Goal: Obtain resource: Obtain resource

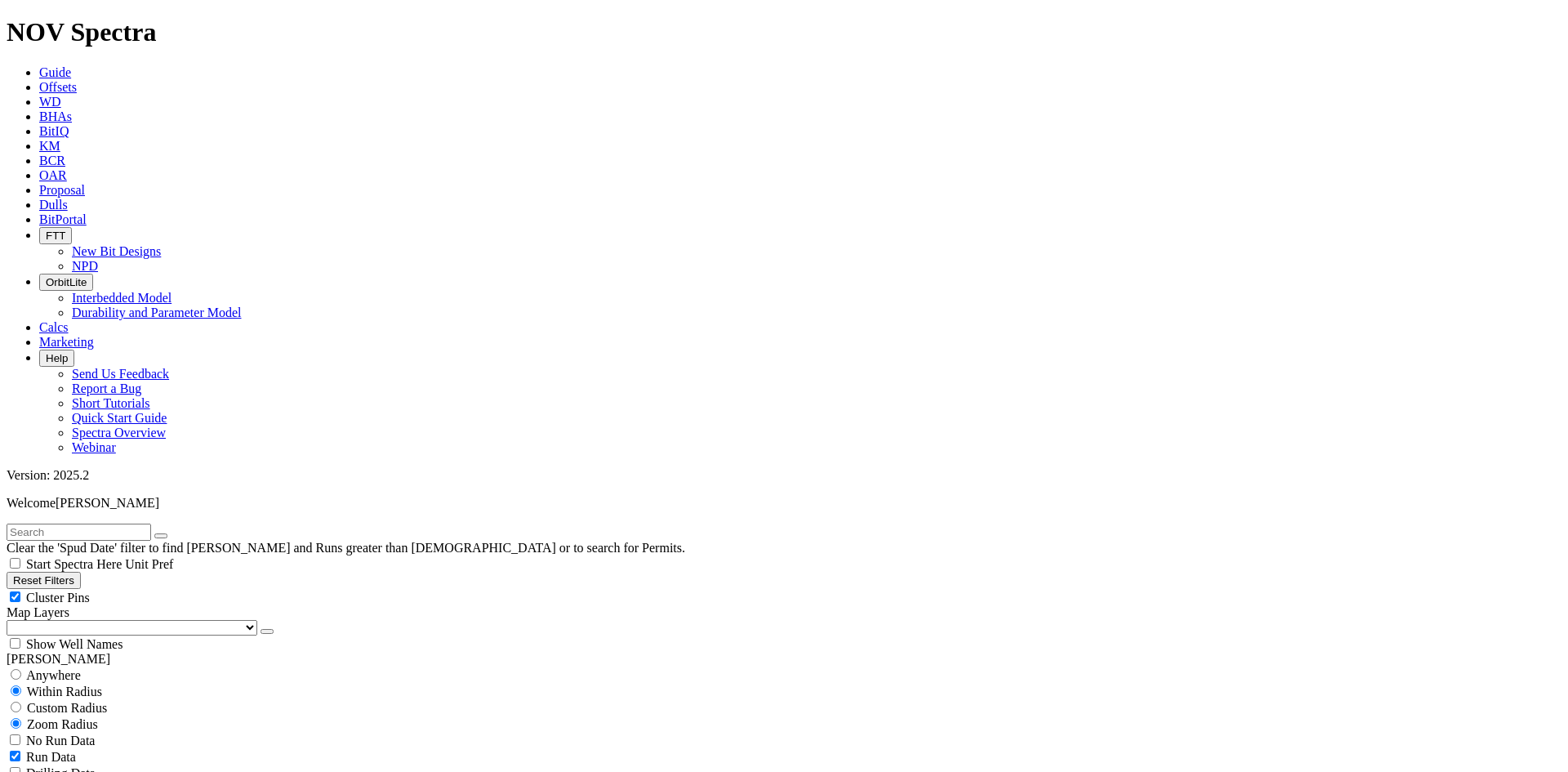
scroll to position [571, 0]
click at [63, 571] on button "Reset Filters" at bounding box center [43, 579] width 75 height 17
checkbox input "true"
type input "[DATE]"
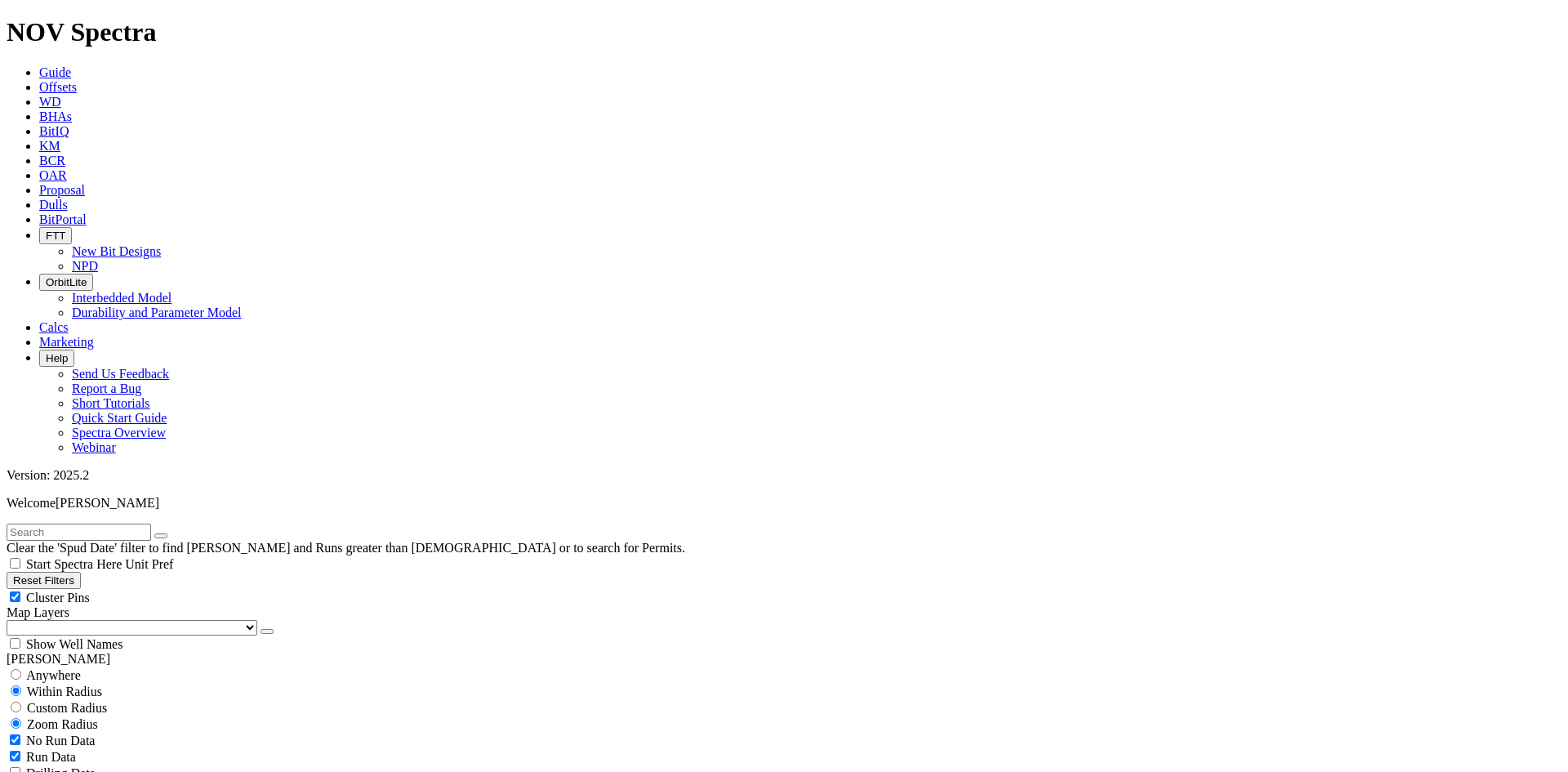
select select
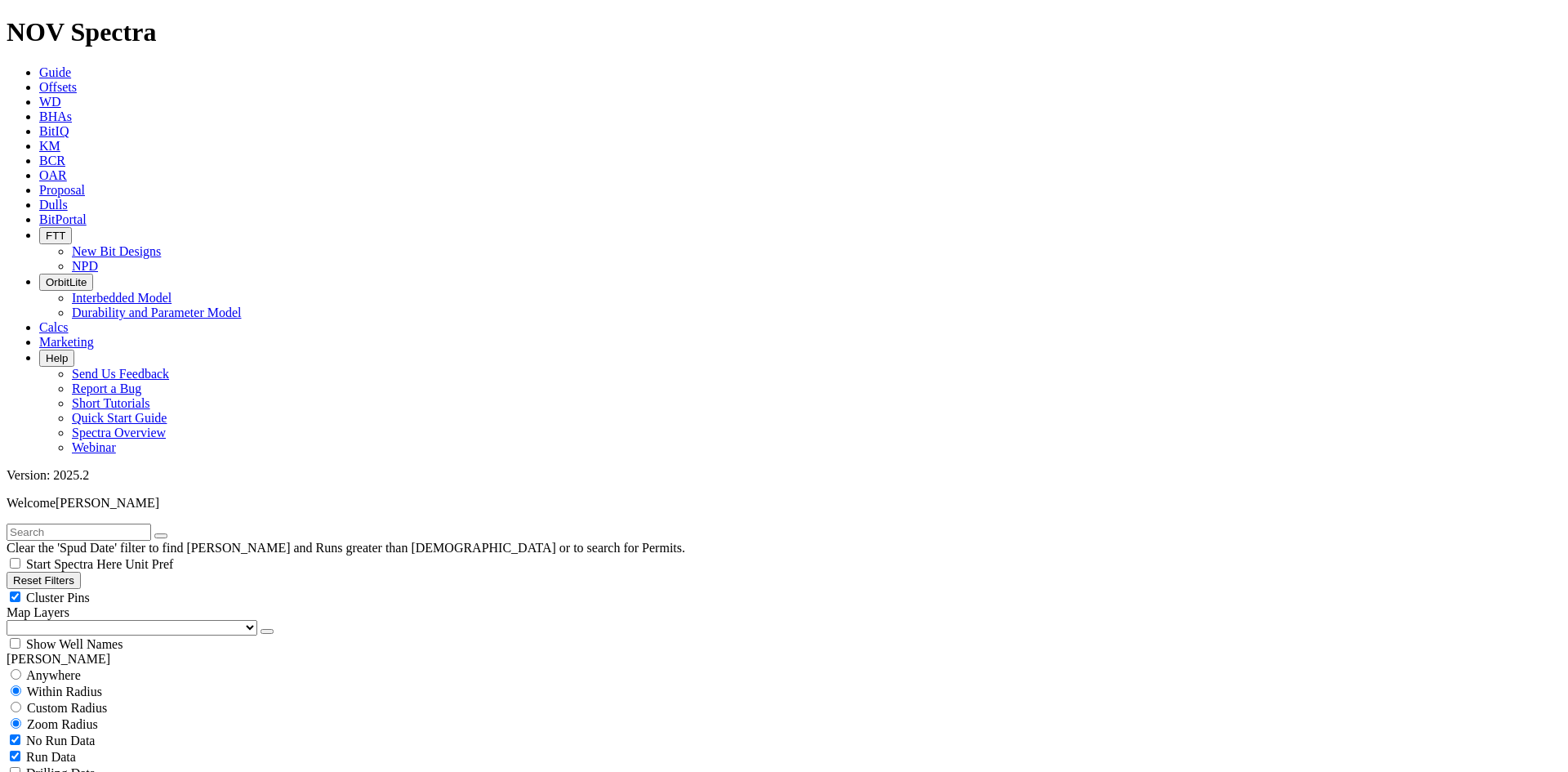
select select "11"
checkbox input "false"
select select "? number:11 ?"
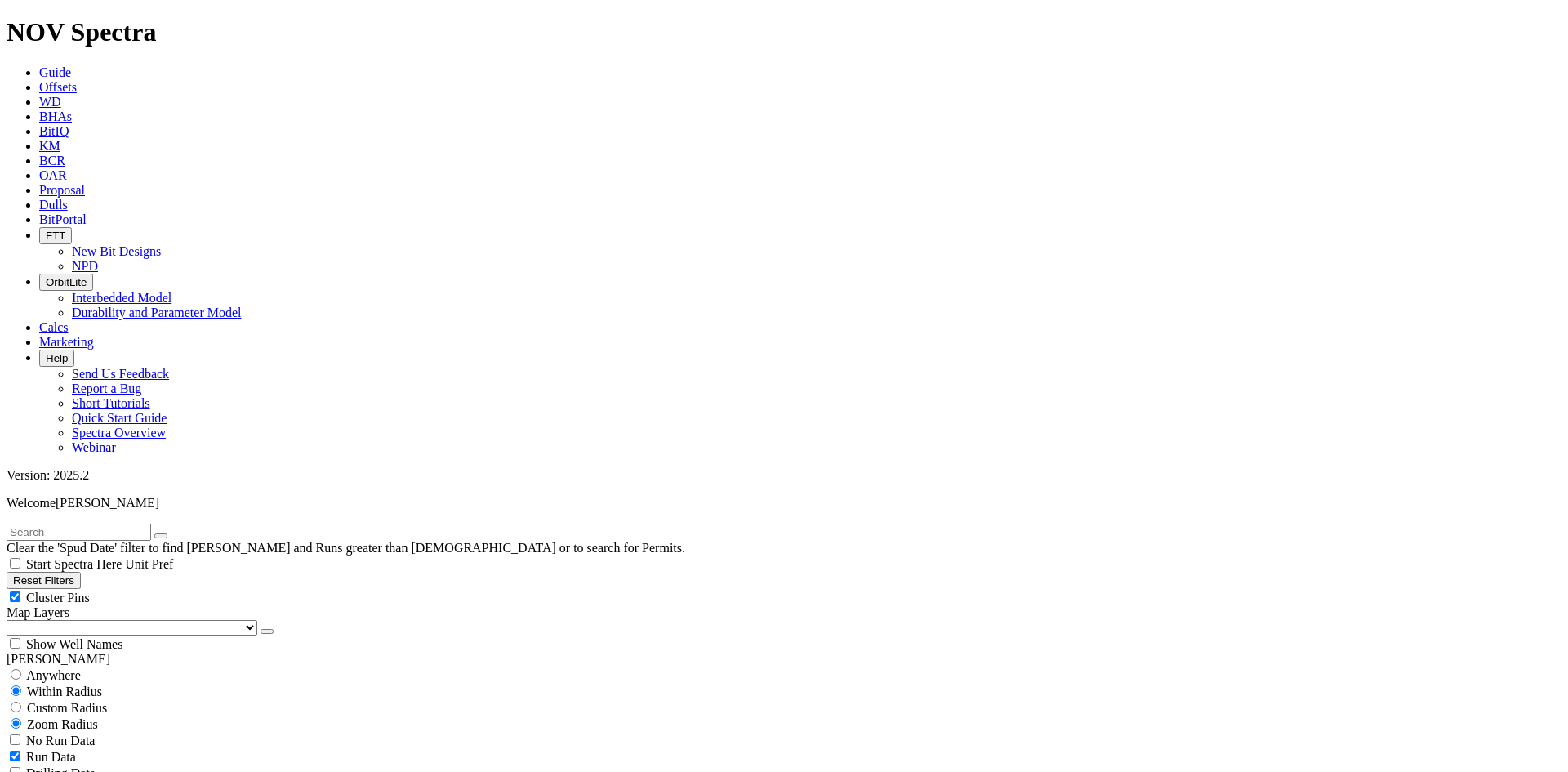
scroll to position [245, 0]
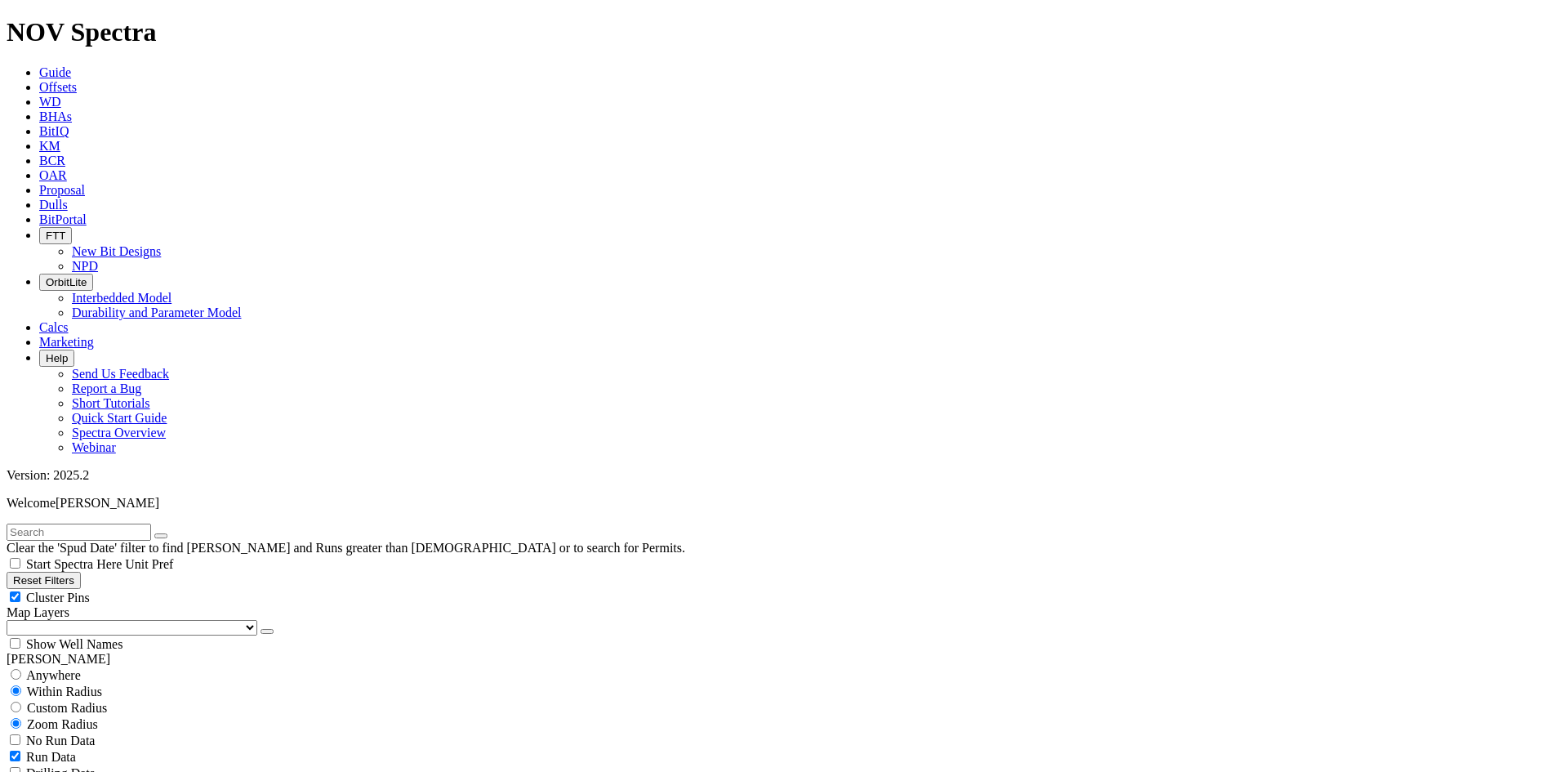
type input "5000"
